Goal: Information Seeking & Learning: Learn about a topic

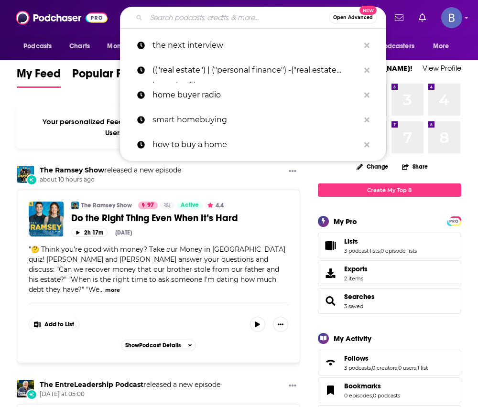
click at [197, 18] on input "Search podcasts, credits, & more..." at bounding box center [237, 17] width 183 height 15
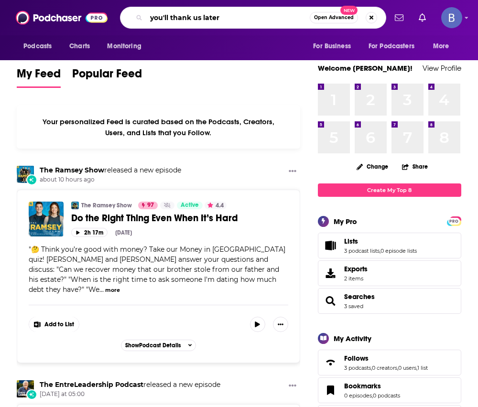
type input "you'll thank us later"
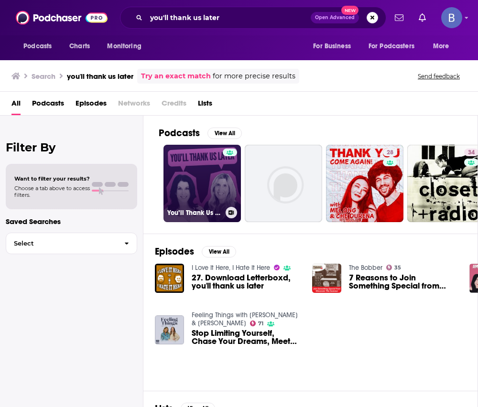
click at [203, 180] on link "You’ll Thank Us Later" at bounding box center [201, 183] width 77 height 77
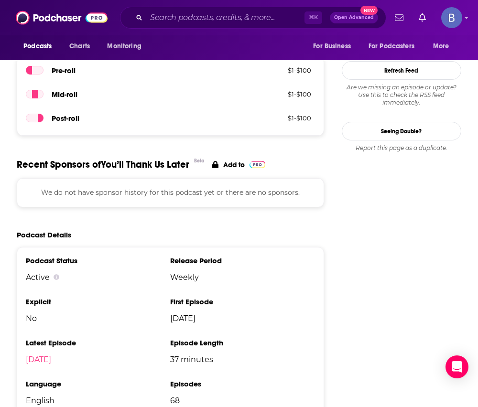
scroll to position [901, 0]
